Goal: Task Accomplishment & Management: Complete application form

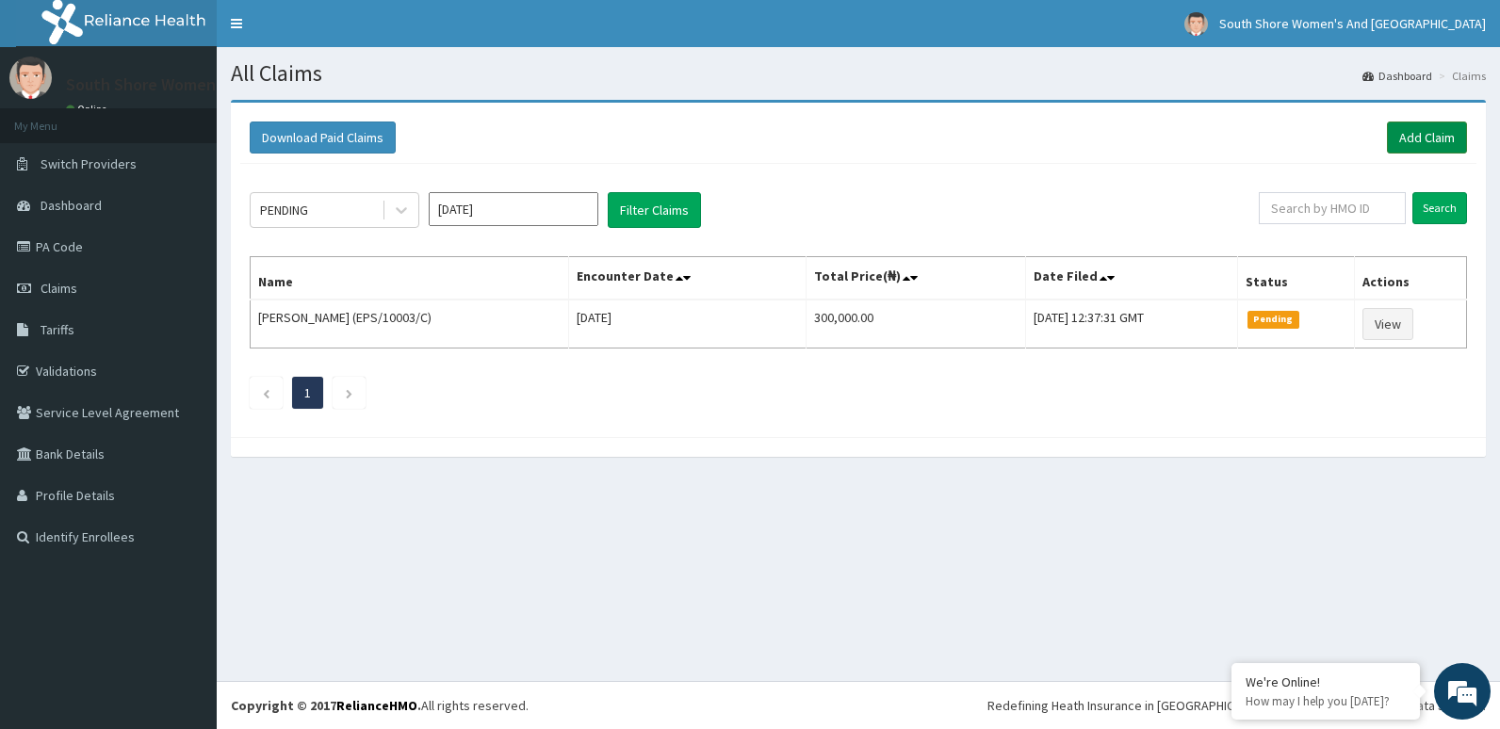
click at [1409, 141] on link "Add Claim" at bounding box center [1427, 138] width 80 height 32
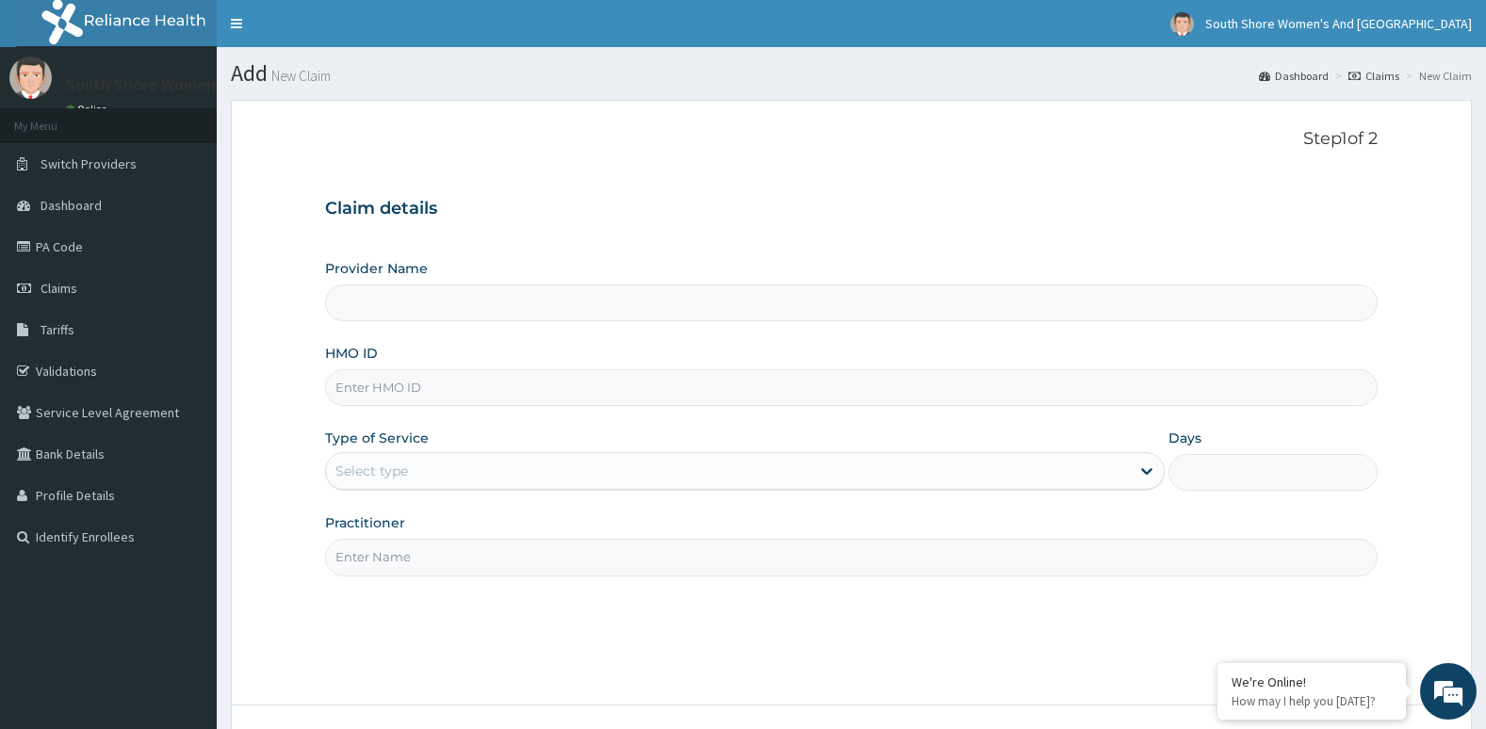
click at [420, 383] on input "HMO ID" at bounding box center [851, 387] width 1053 height 37
paste input "BVT/10019/A"
type input "BVT/10019/A"
click at [417, 445] on label "Type of Service" at bounding box center [377, 438] width 104 height 19
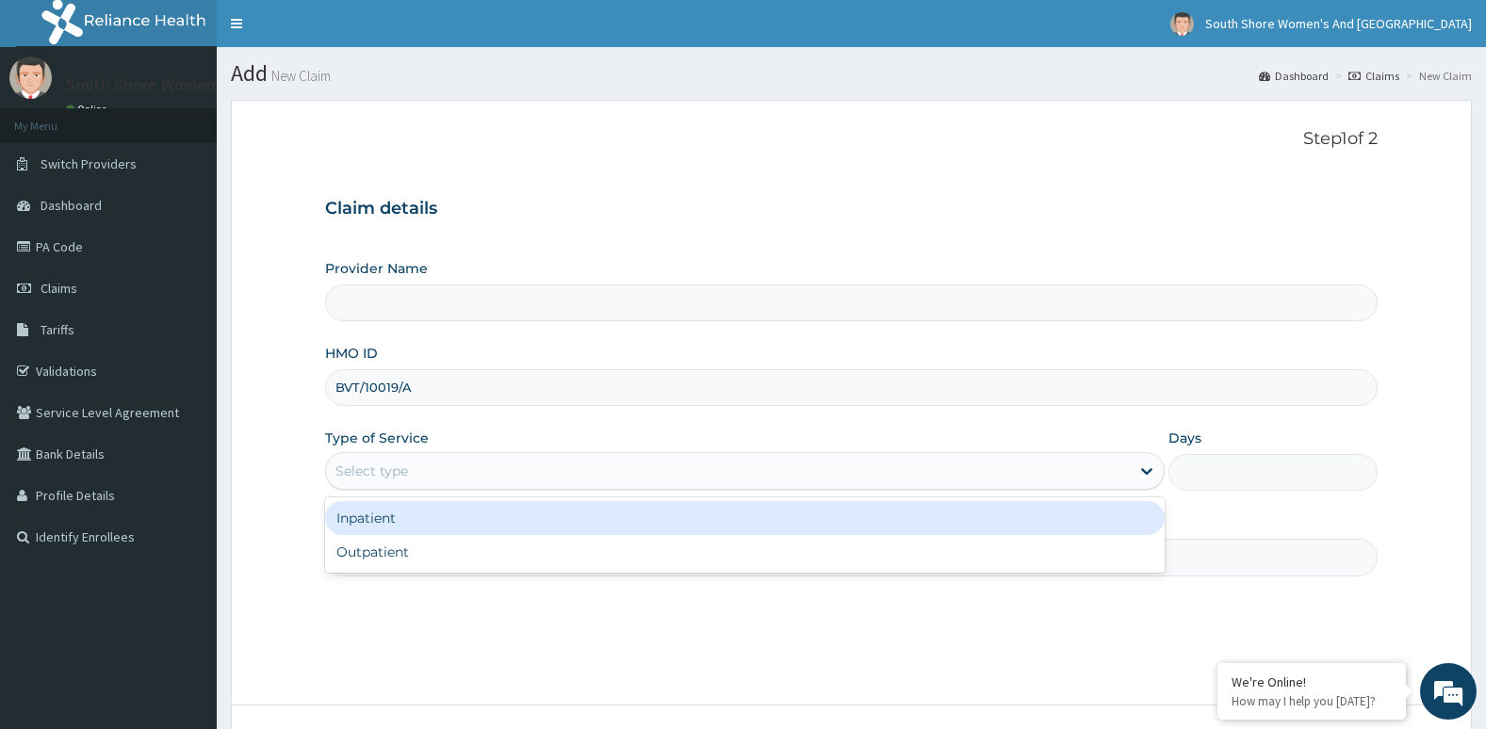
click at [420, 464] on div "Select type" at bounding box center [728, 471] width 804 height 30
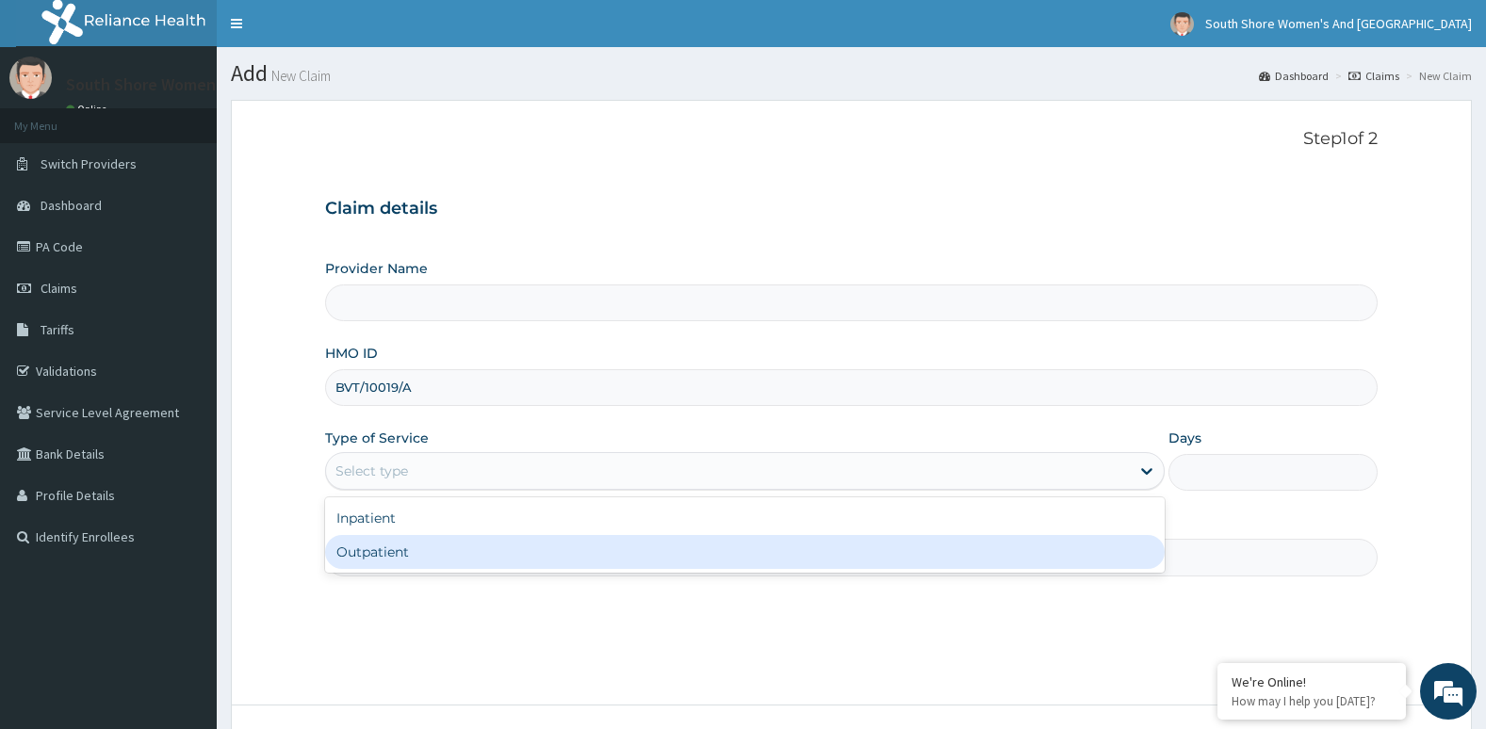
click at [383, 552] on div "Outpatient" at bounding box center [744, 552] width 839 height 34
type input "1"
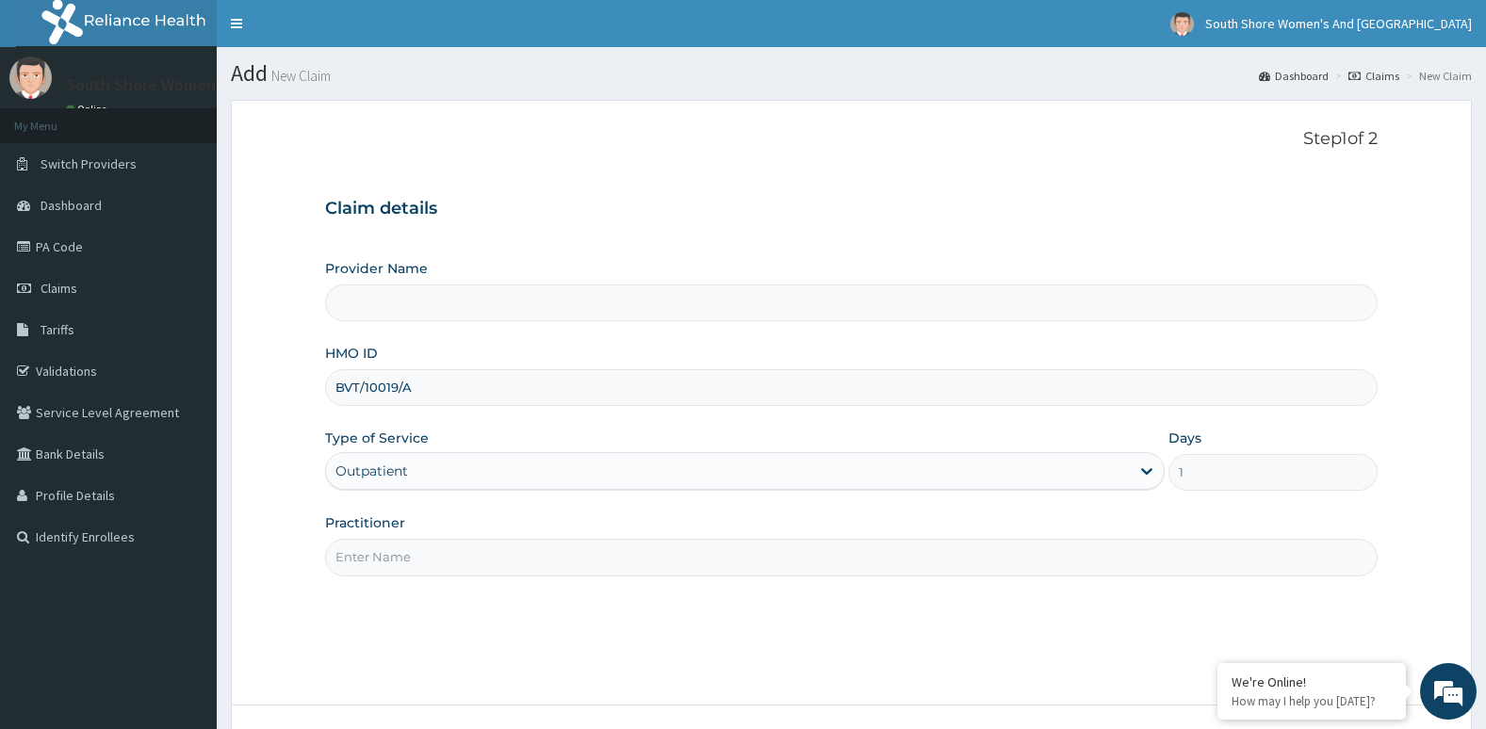
click at [403, 549] on input "Practitioner" at bounding box center [851, 557] width 1053 height 37
type input "South Shore Women's And Childrens Hospital- VI"
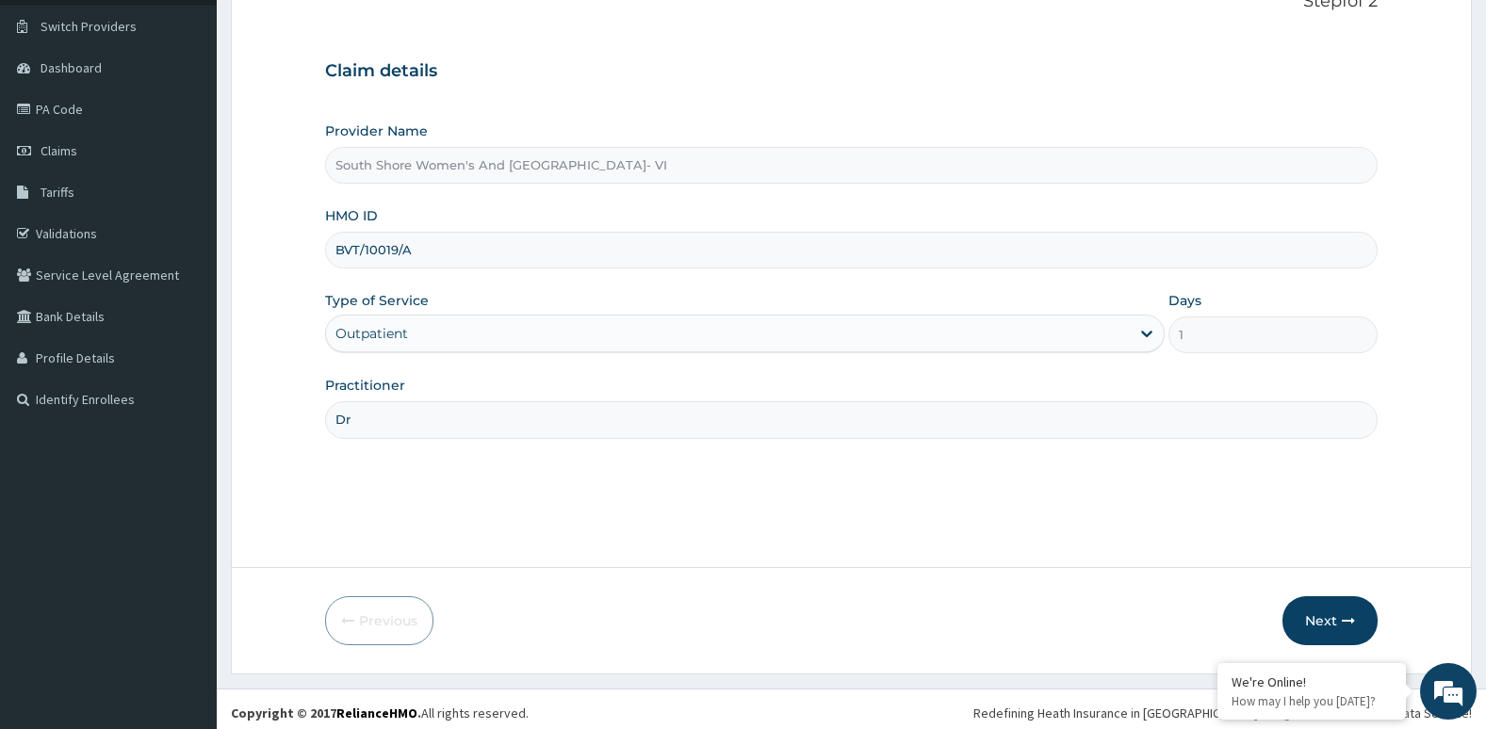
scroll to position [145, 0]
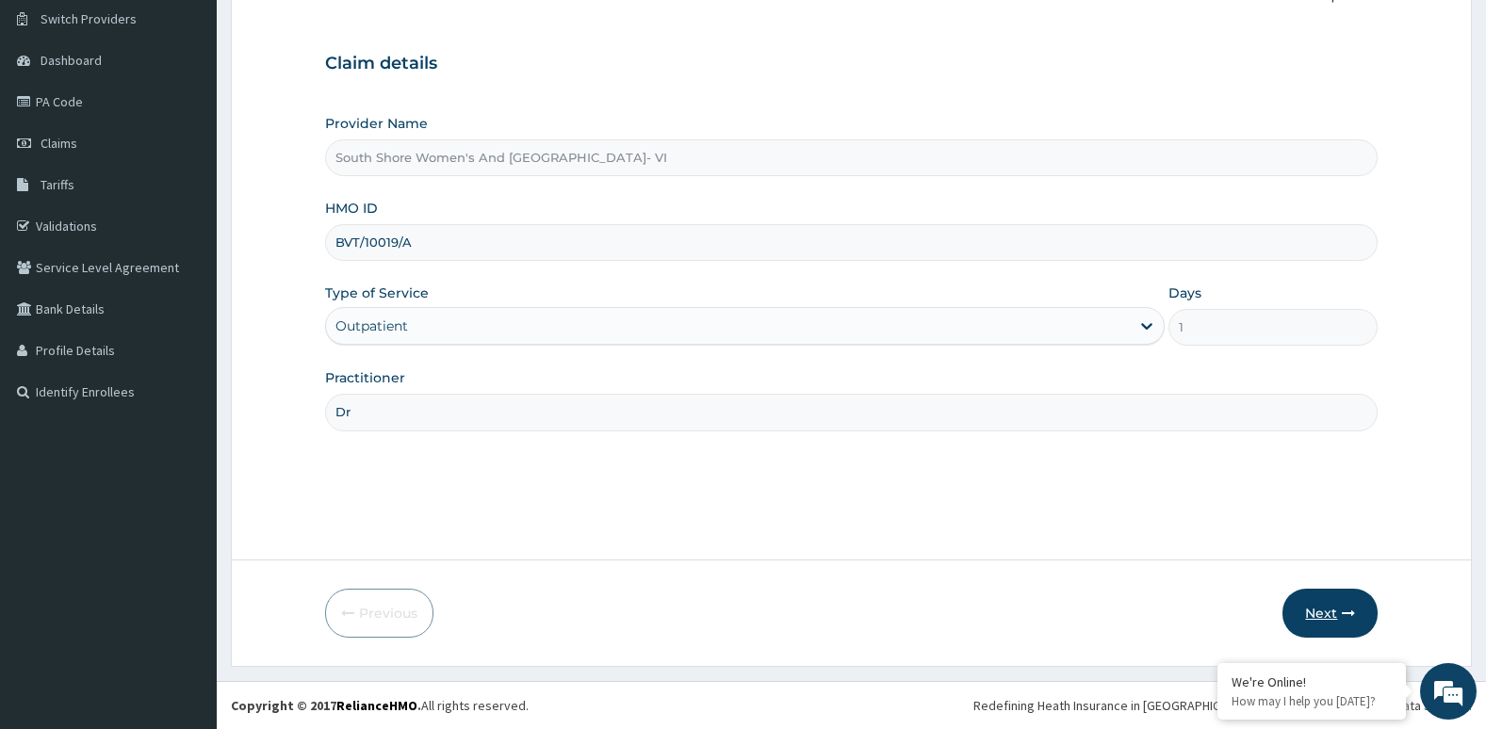
type input "Dr"
click at [1335, 606] on button "Next" at bounding box center [1329, 613] width 95 height 49
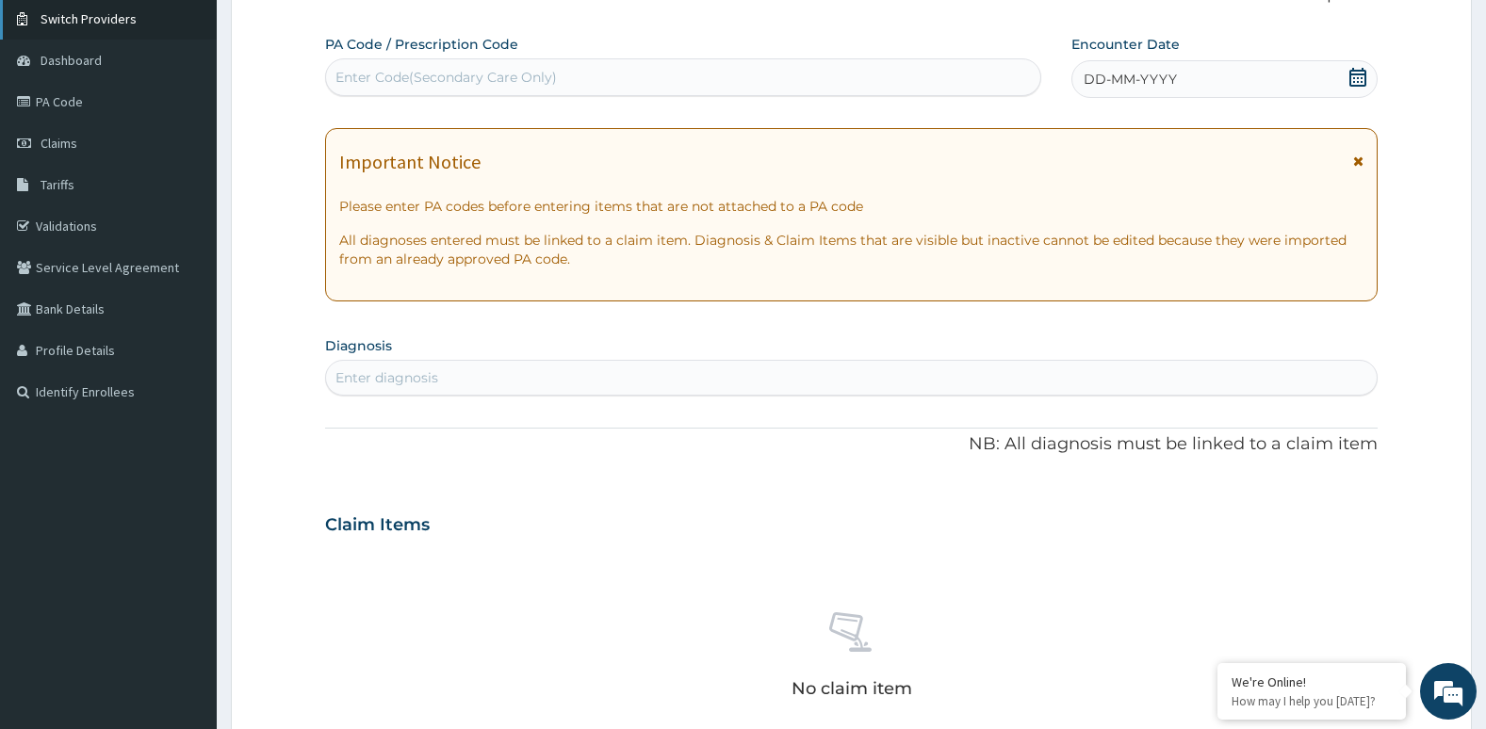
scroll to position [0, 0]
click at [475, 78] on div "Enter Code(Secondary Care Only)" at bounding box center [445, 77] width 221 height 19
paste input "PA/1D4014"
type input "PA/1D4014"
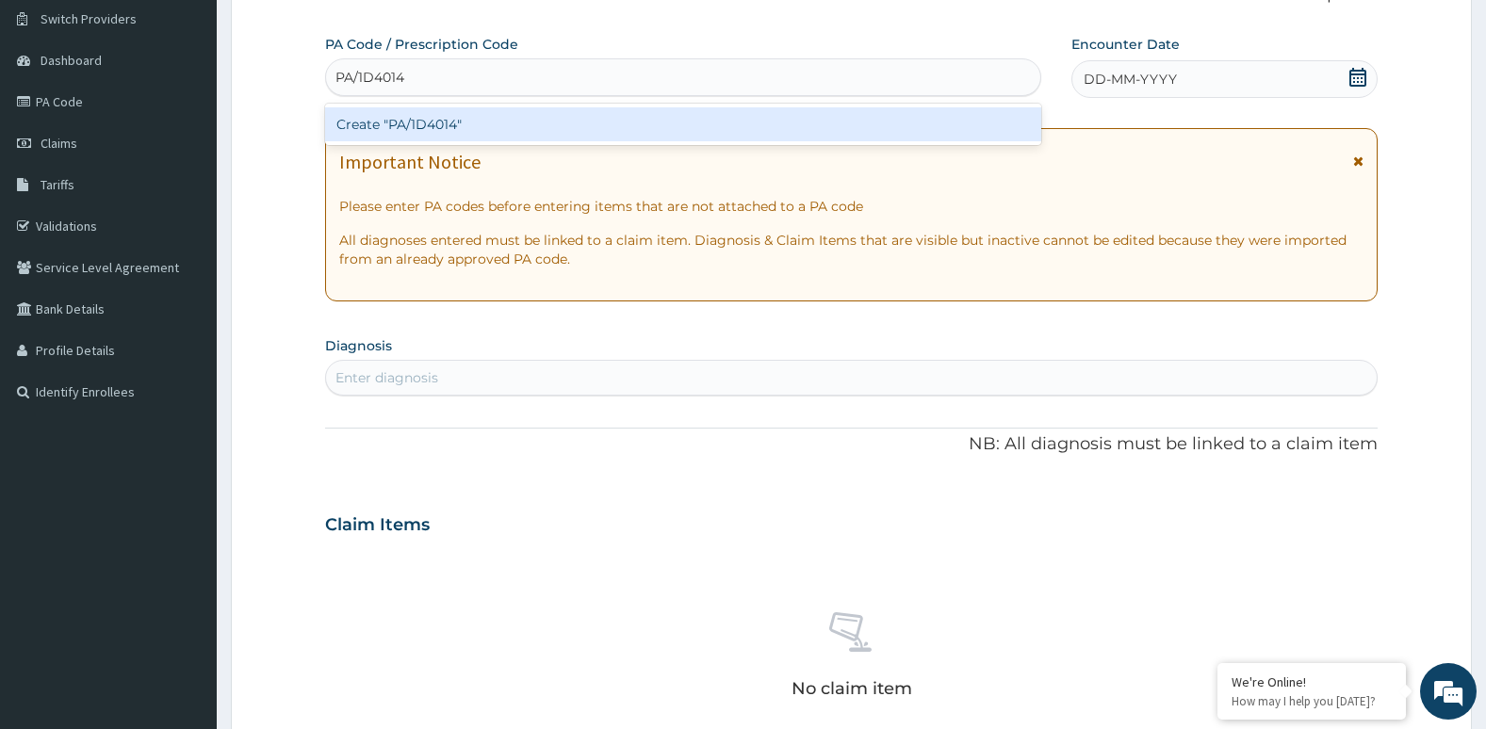
click at [464, 129] on div "Create "PA/1D4014"" at bounding box center [683, 124] width 716 height 34
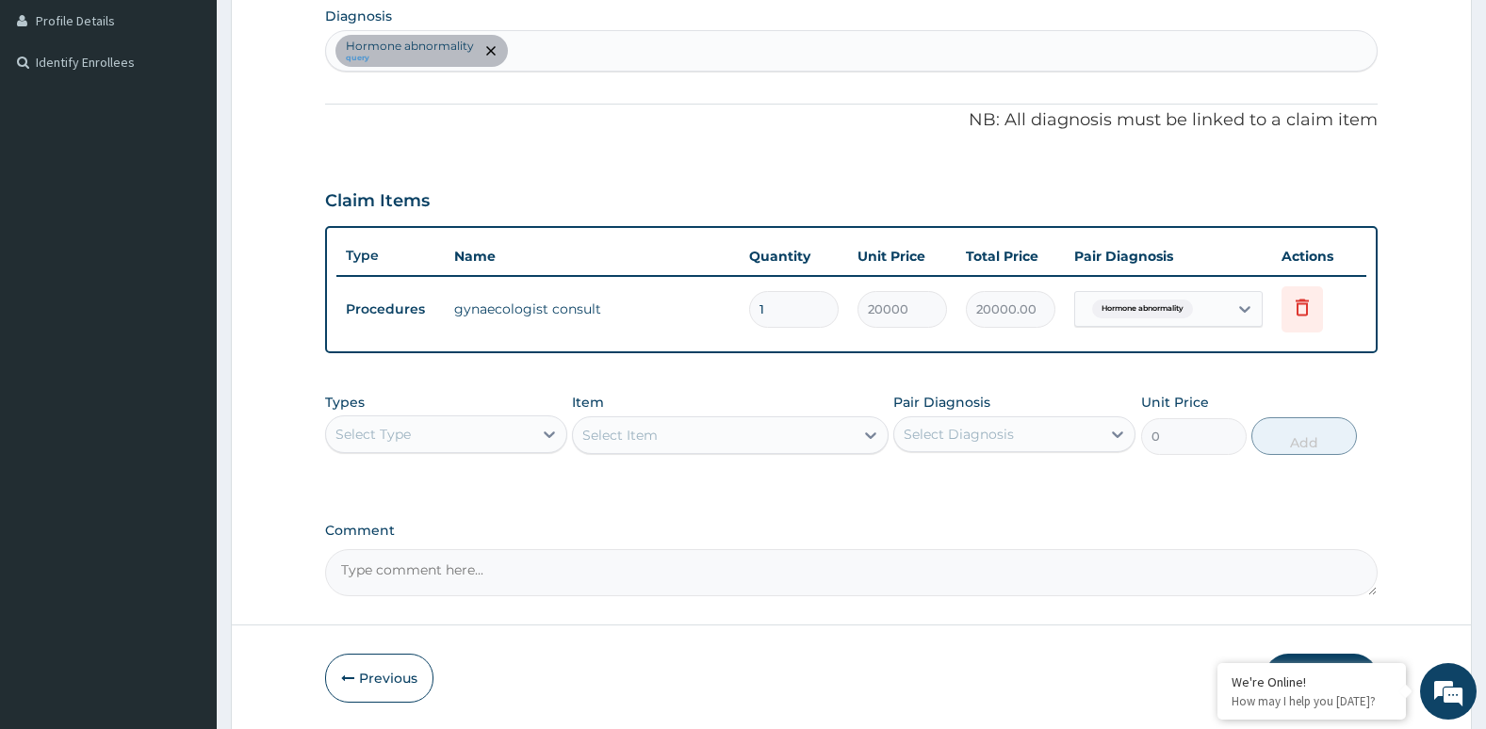
scroll to position [540, 0]
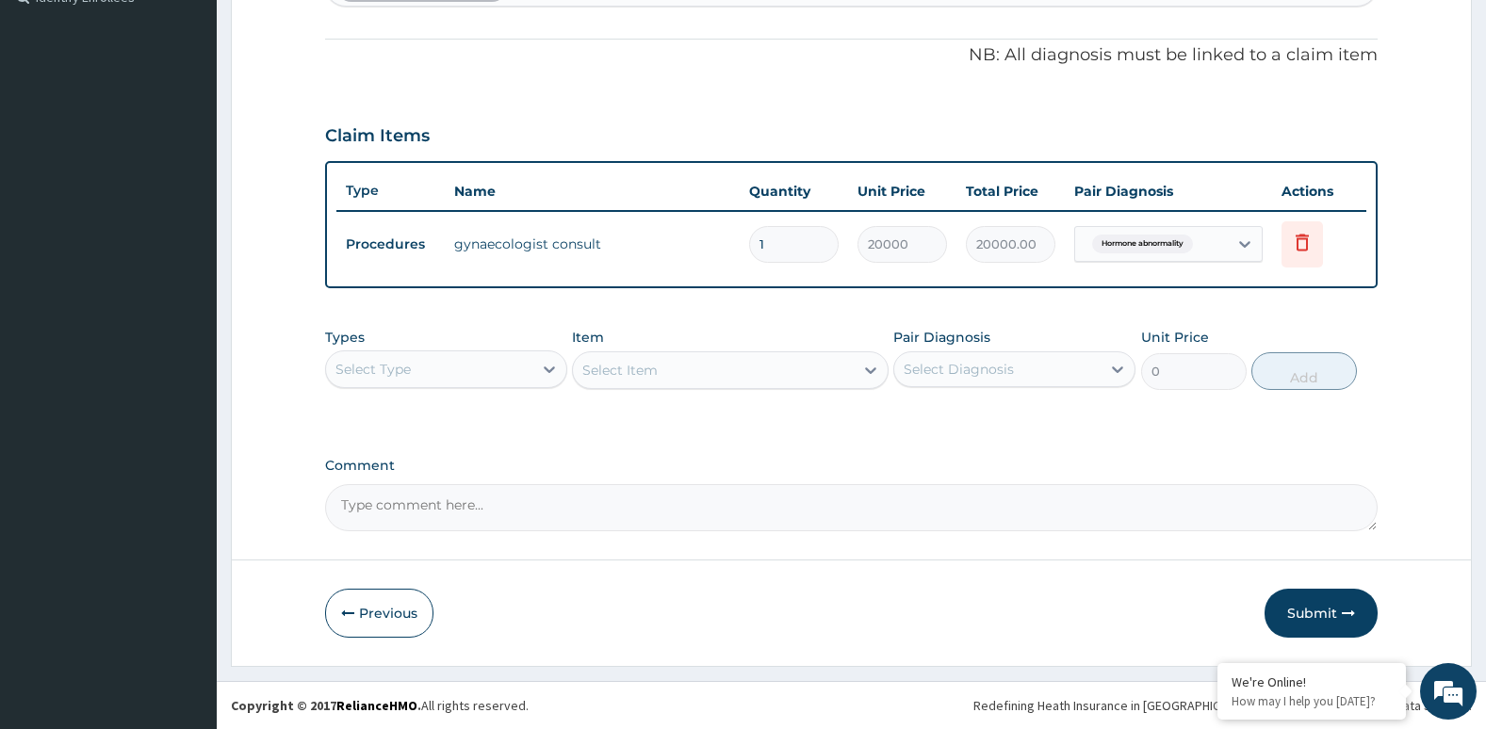
click at [1310, 610] on button "Submit" at bounding box center [1320, 613] width 113 height 49
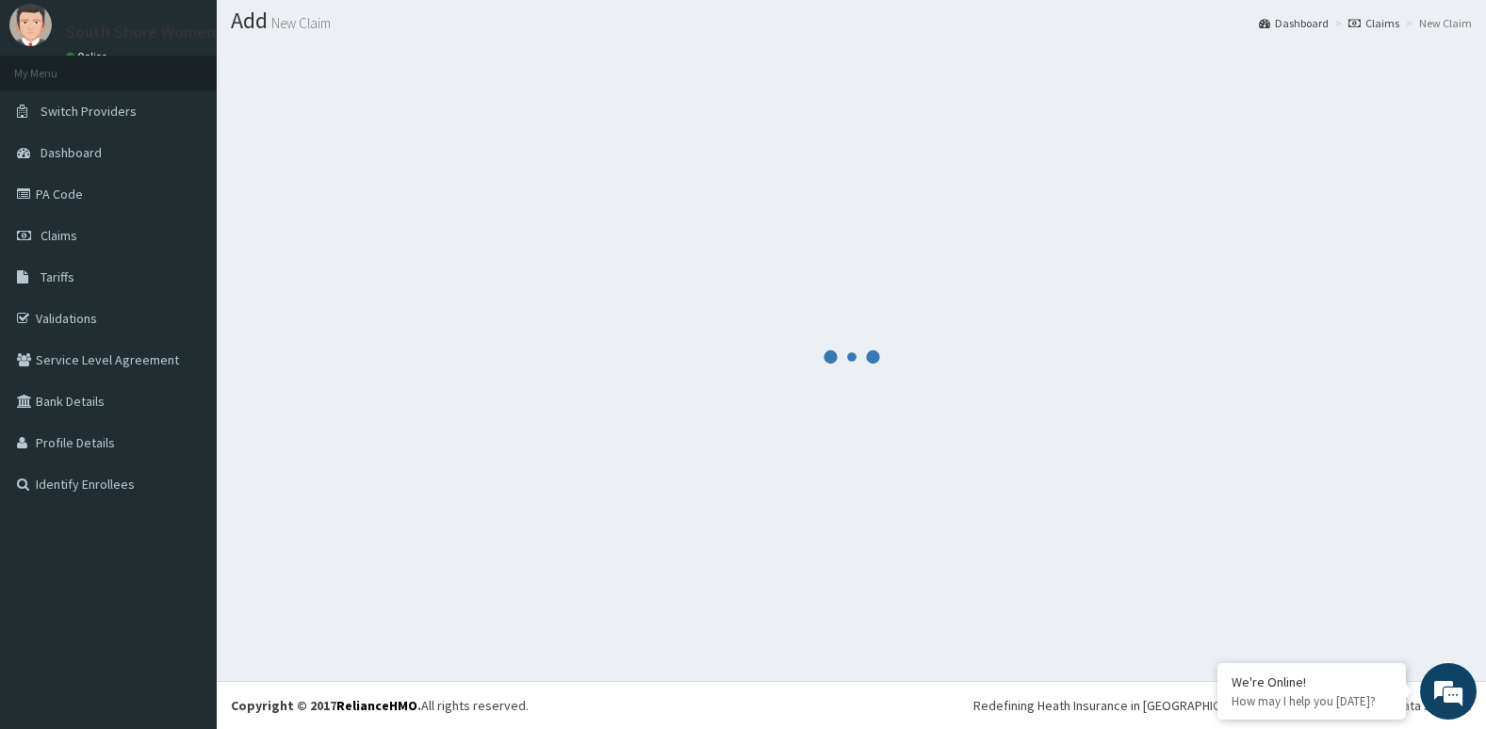
scroll to position [53, 0]
